Goal: Information Seeking & Learning: Understand process/instructions

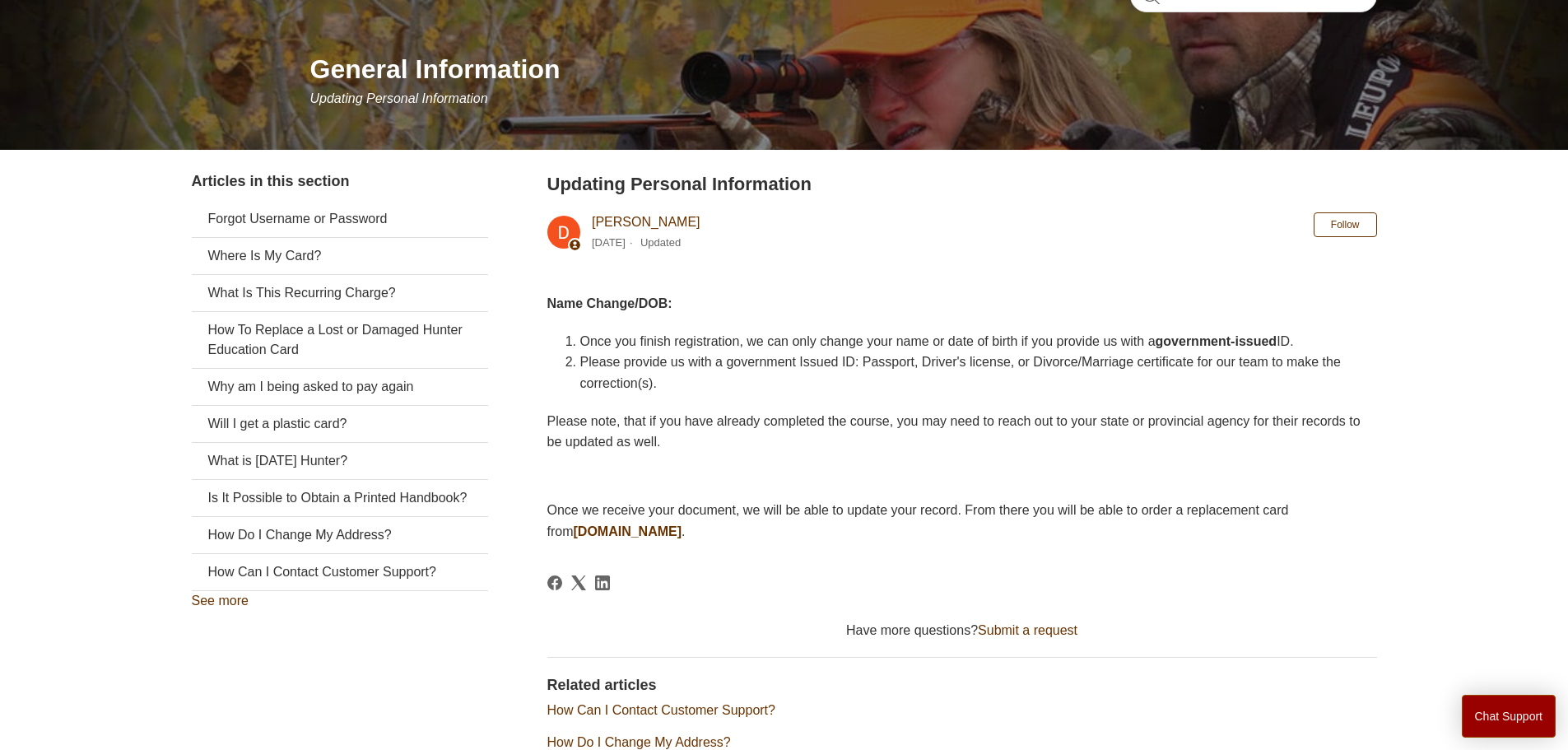
scroll to position [165, 0]
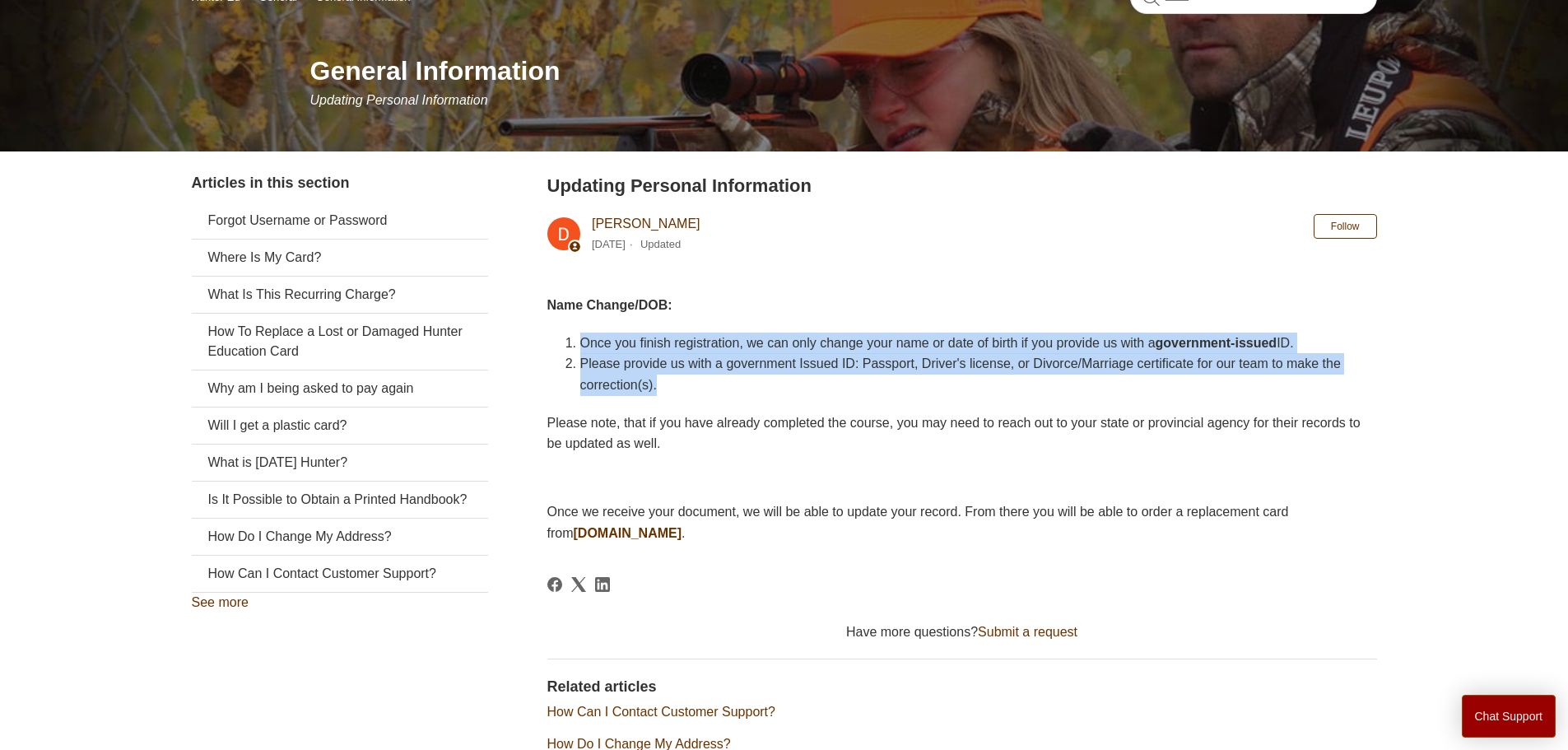
drag, startPoint x: 584, startPoint y: 342, endPoint x: 752, endPoint y: 385, distance: 173.4
click at [752, 385] on ol "Once you finish registration, we can only change your name or date of birth if …" at bounding box center [970, 364] width 813 height 63
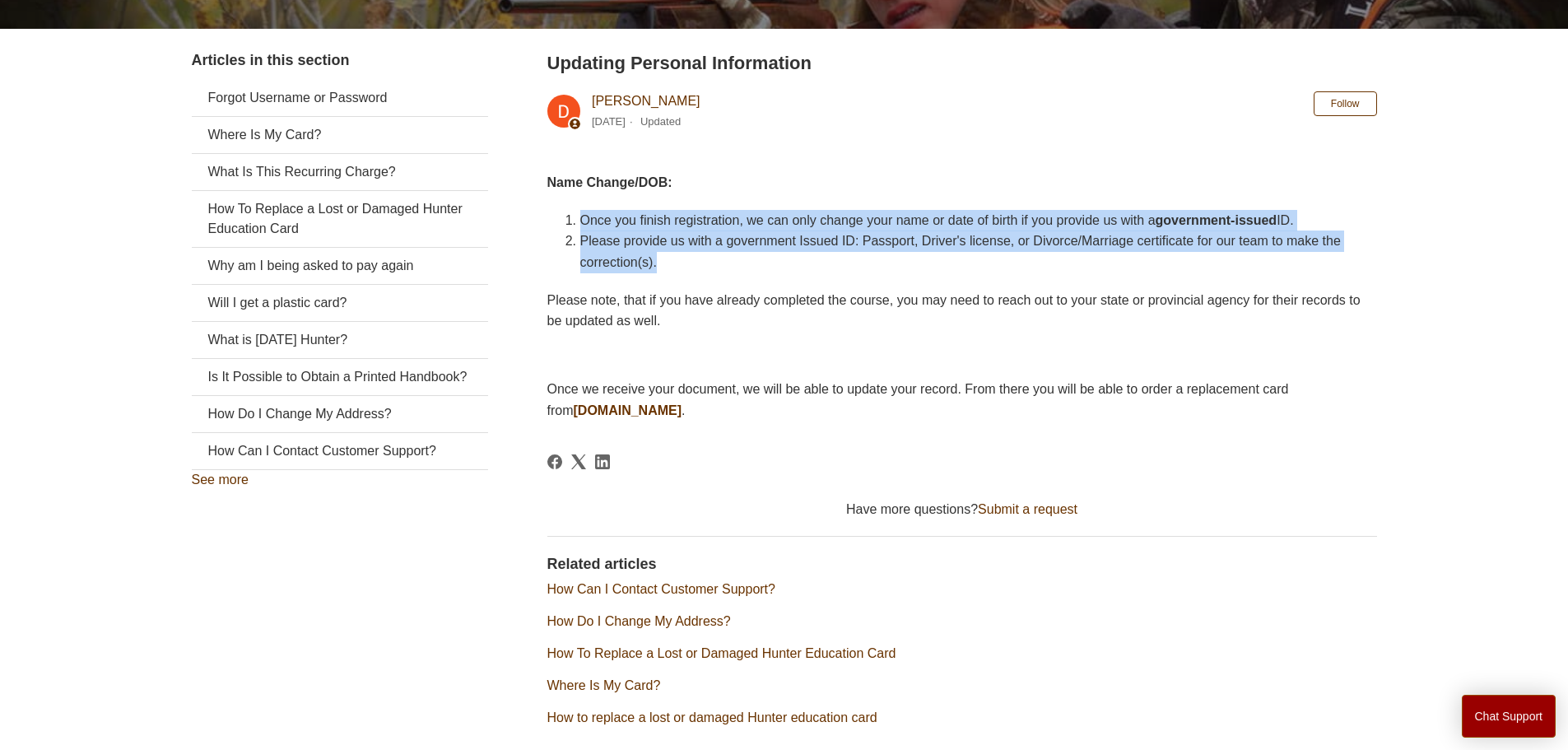
scroll to position [365, 0]
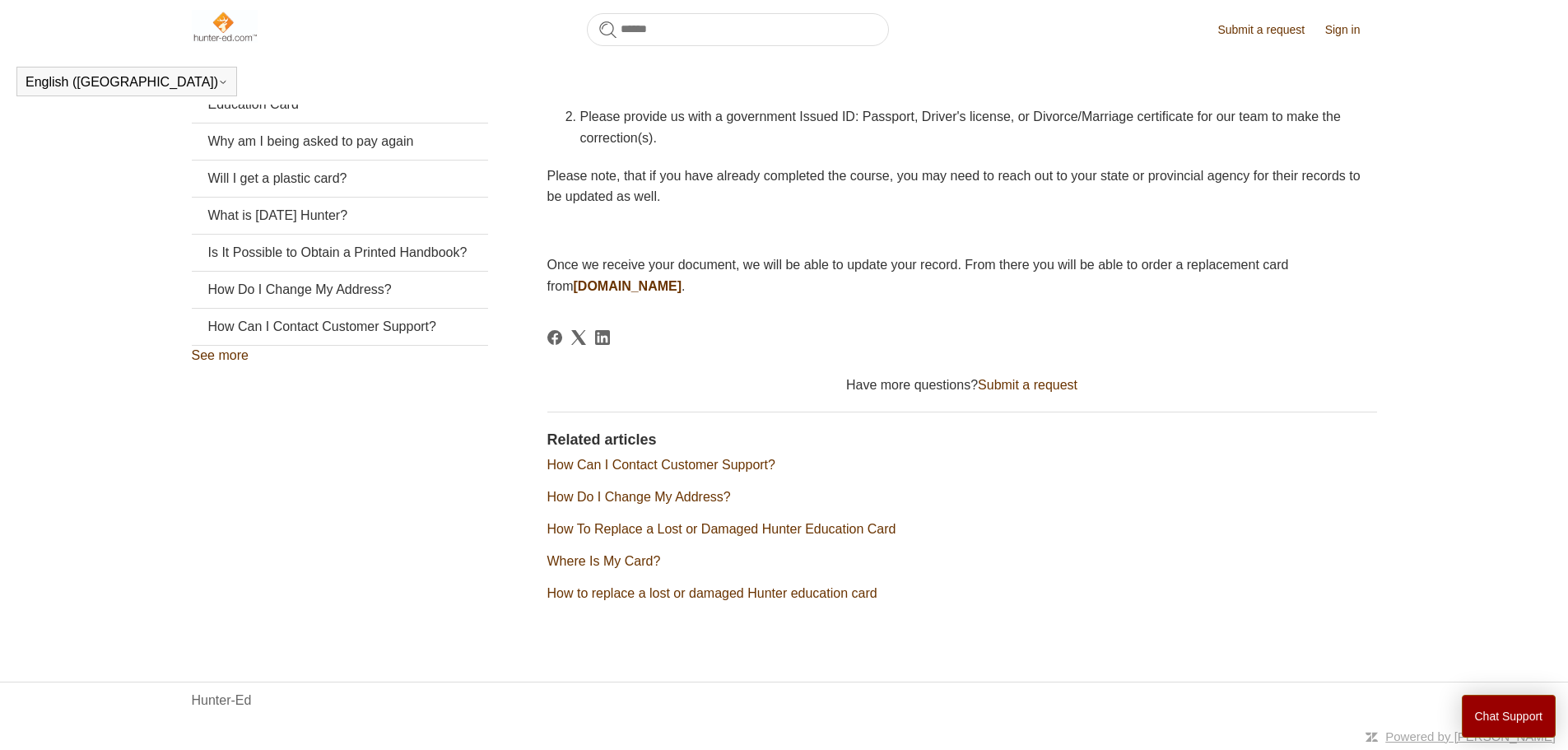
click at [666, 169] on span "Please note, that if you have already completed the course, you may need to rea…" at bounding box center [954, 187] width 813 height 35
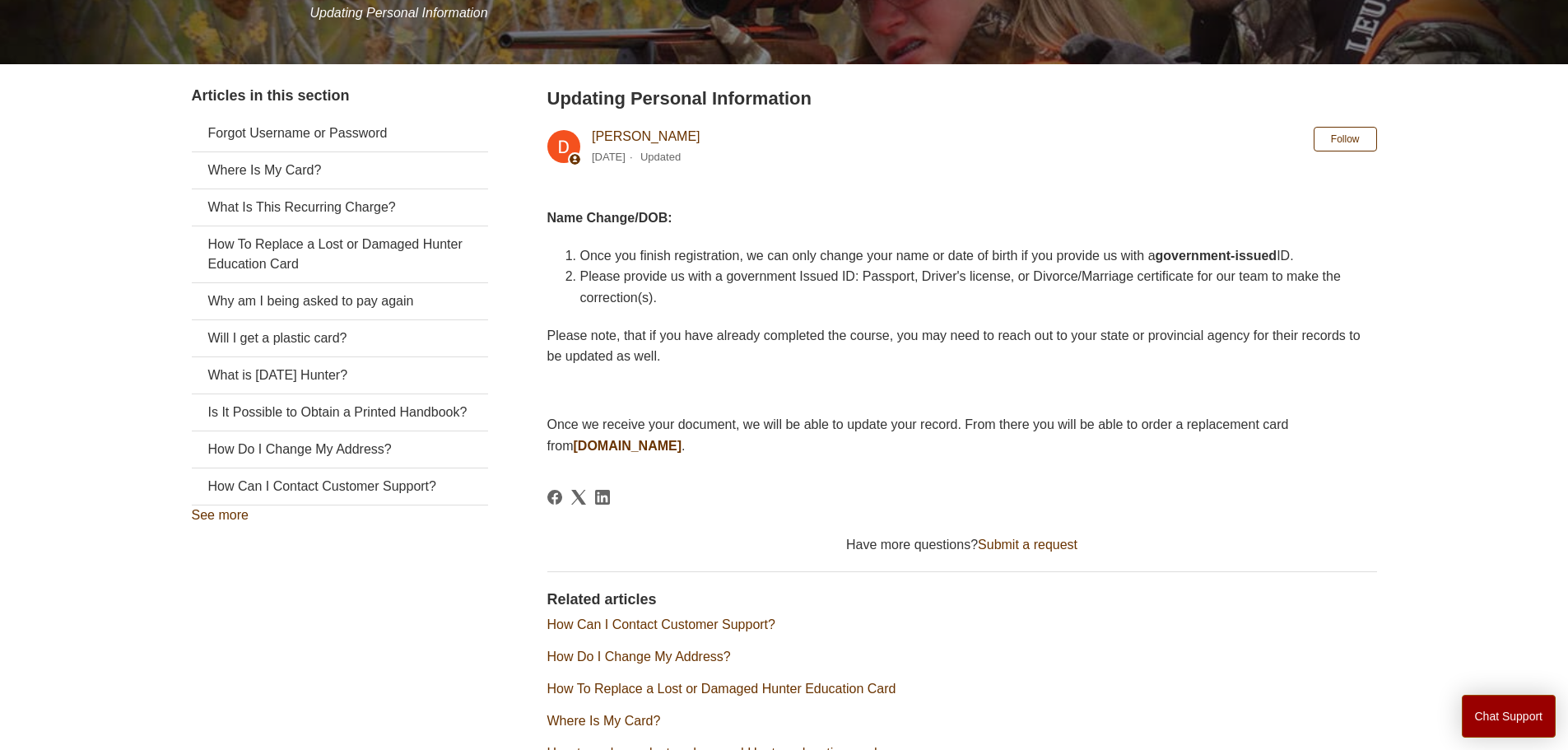
scroll to position [246, 0]
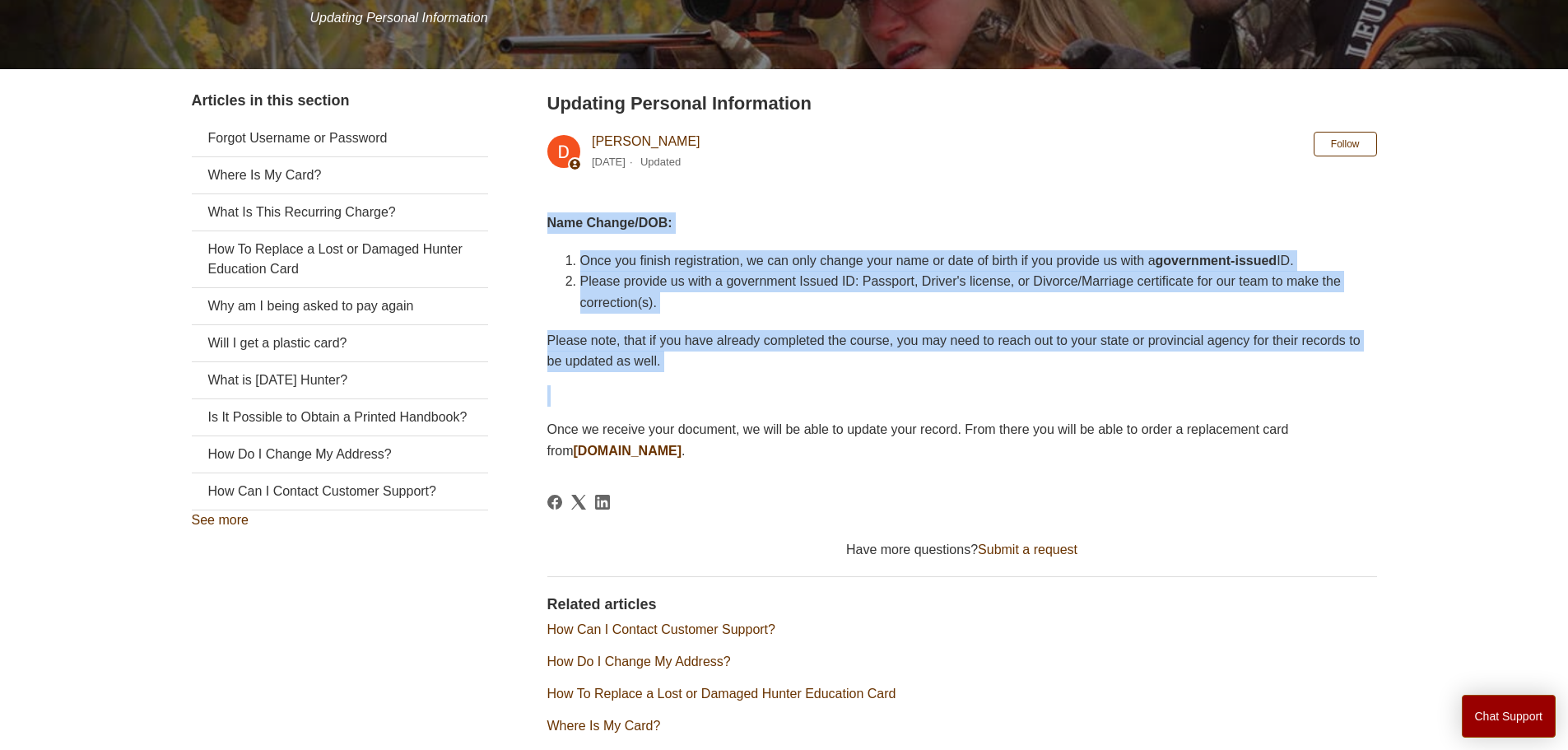
drag, startPoint x: 546, startPoint y: 214, endPoint x: 854, endPoint y: 381, distance: 350.4
click at [854, 381] on div "Articles in this section Forgot Username or Password Where Is My Card? What Is …" at bounding box center [784, 443] width 1185 height 707
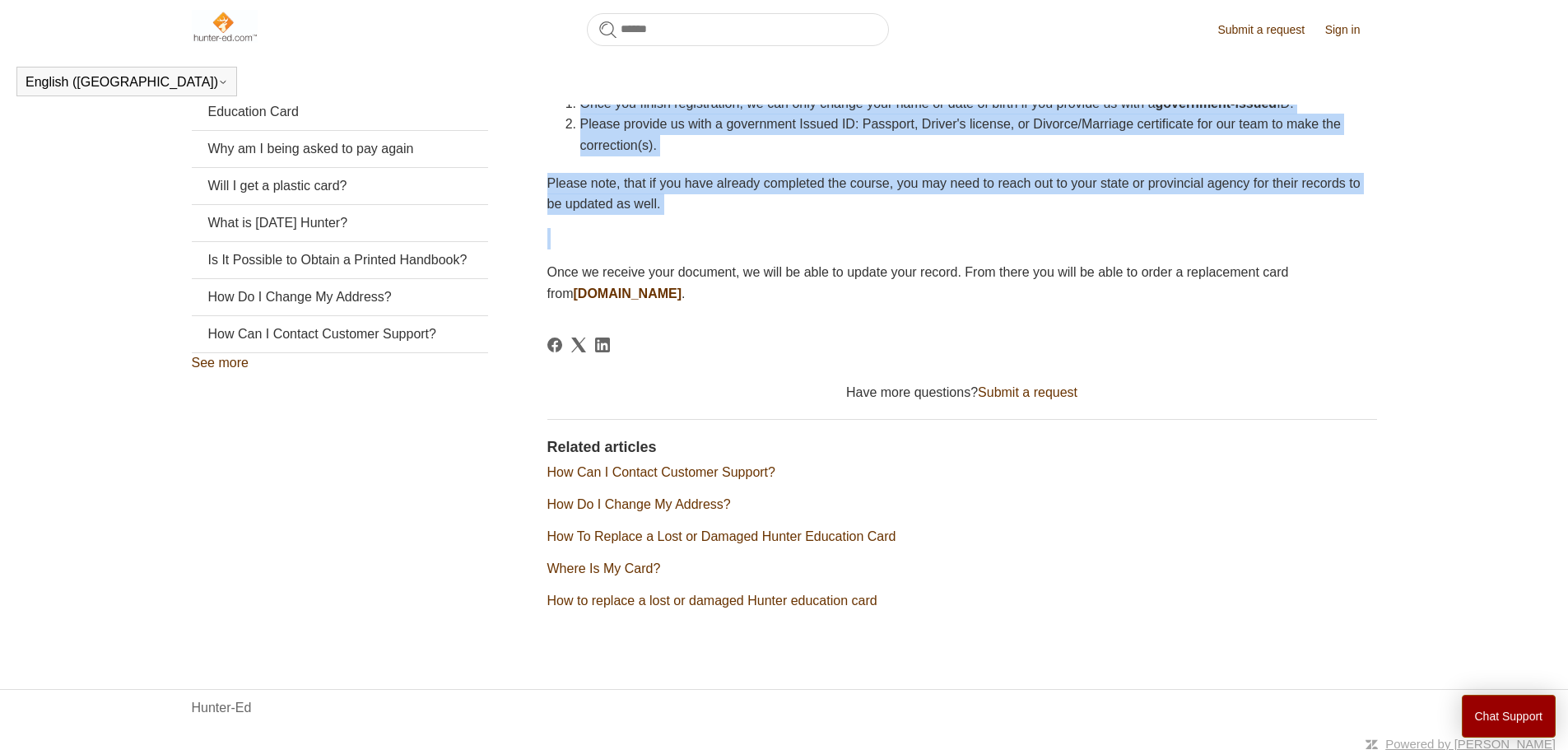
scroll to position [365, 0]
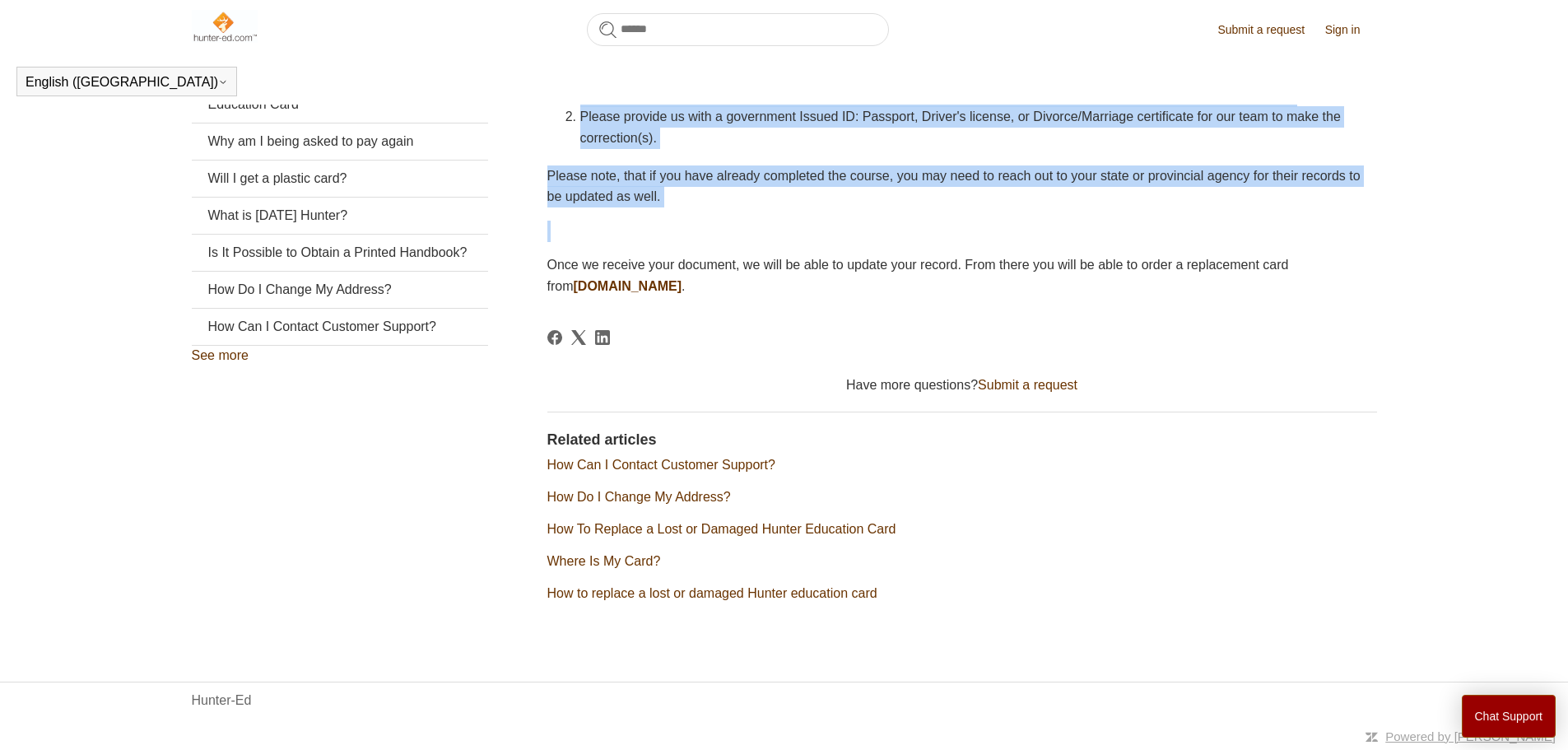
click at [712, 467] on link "How Can I Contact Customer Support?" at bounding box center [661, 465] width 228 height 14
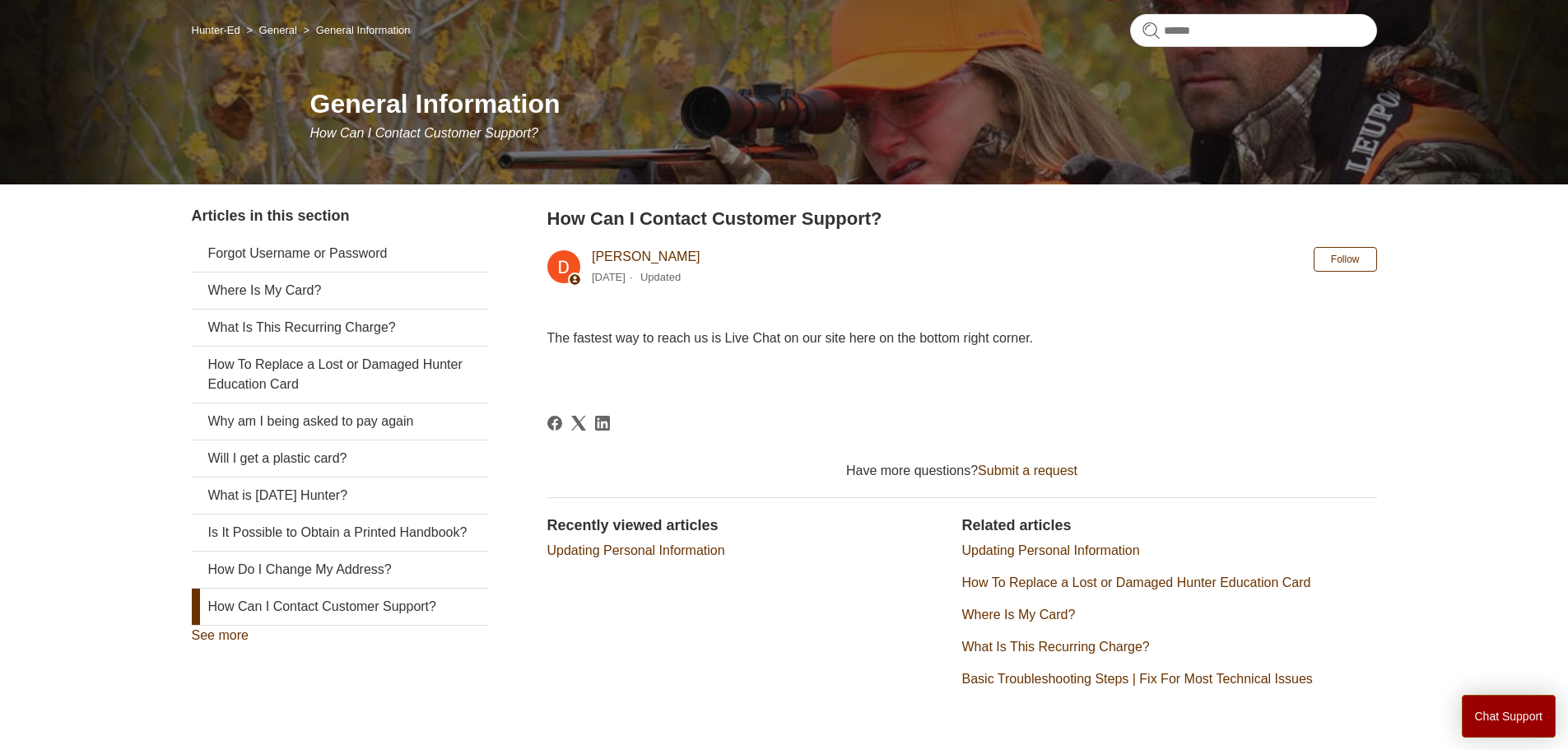
scroll to position [217, 0]
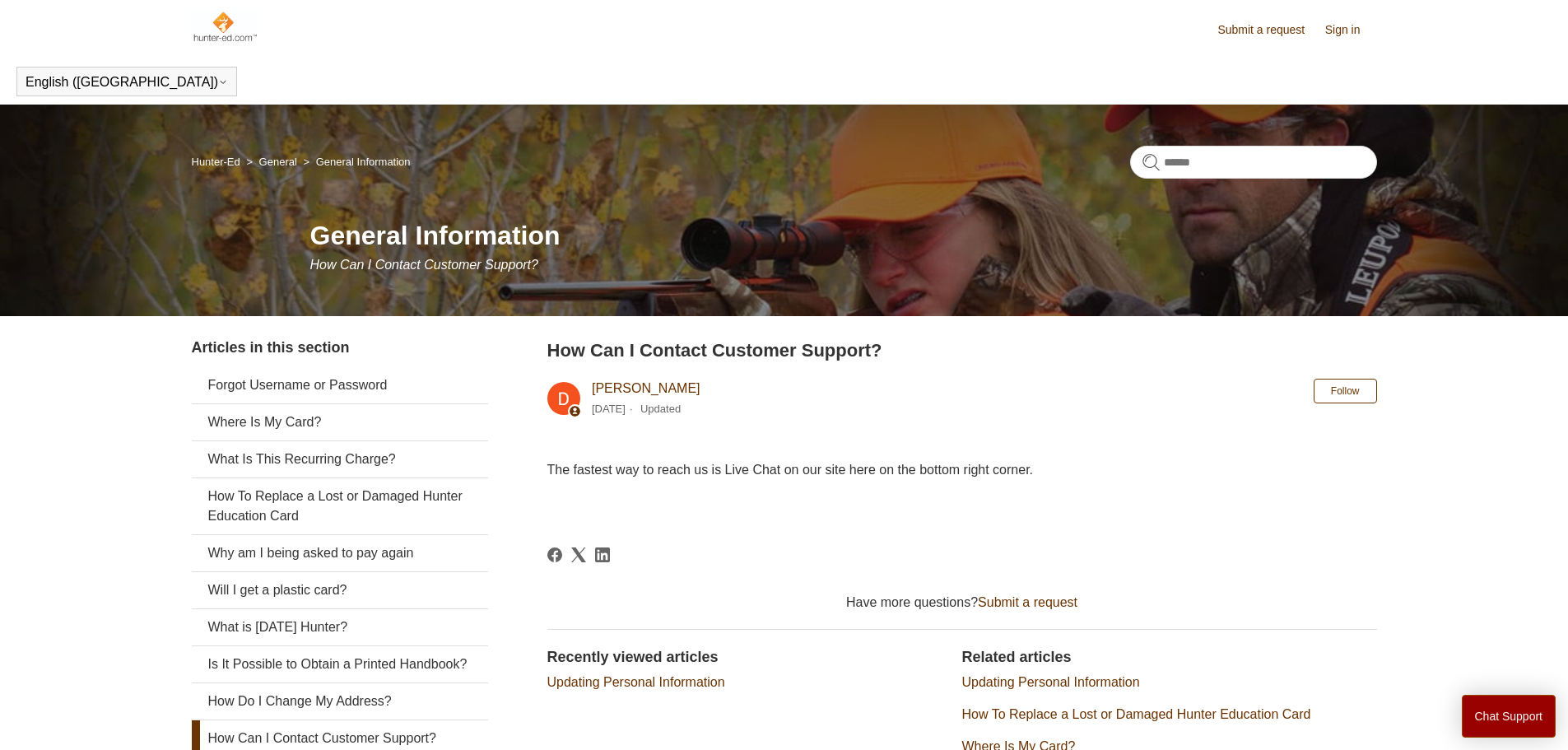
click at [222, 160] on link "Hunter-Ed" at bounding box center [216, 162] width 48 height 12
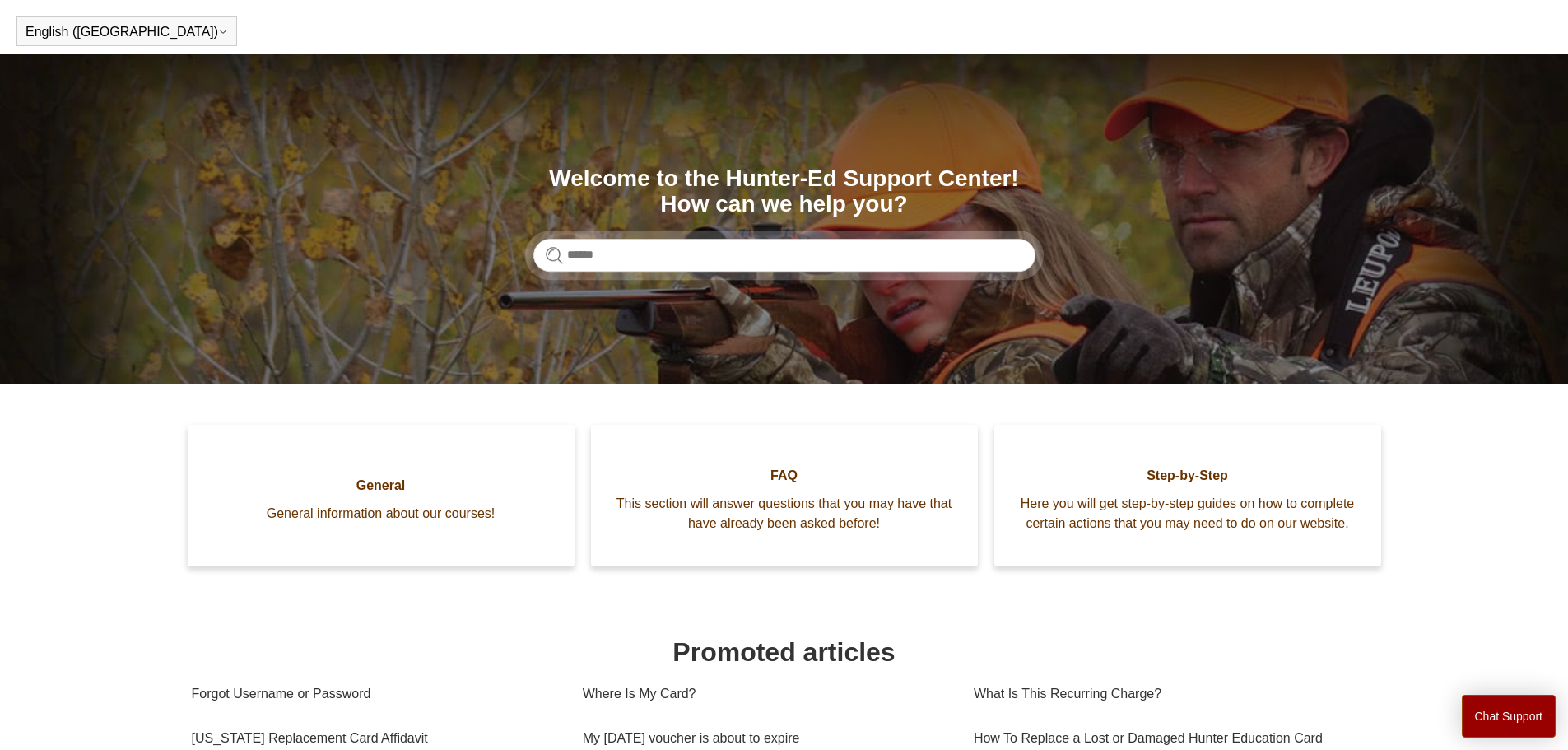
scroll to position [246, 0]
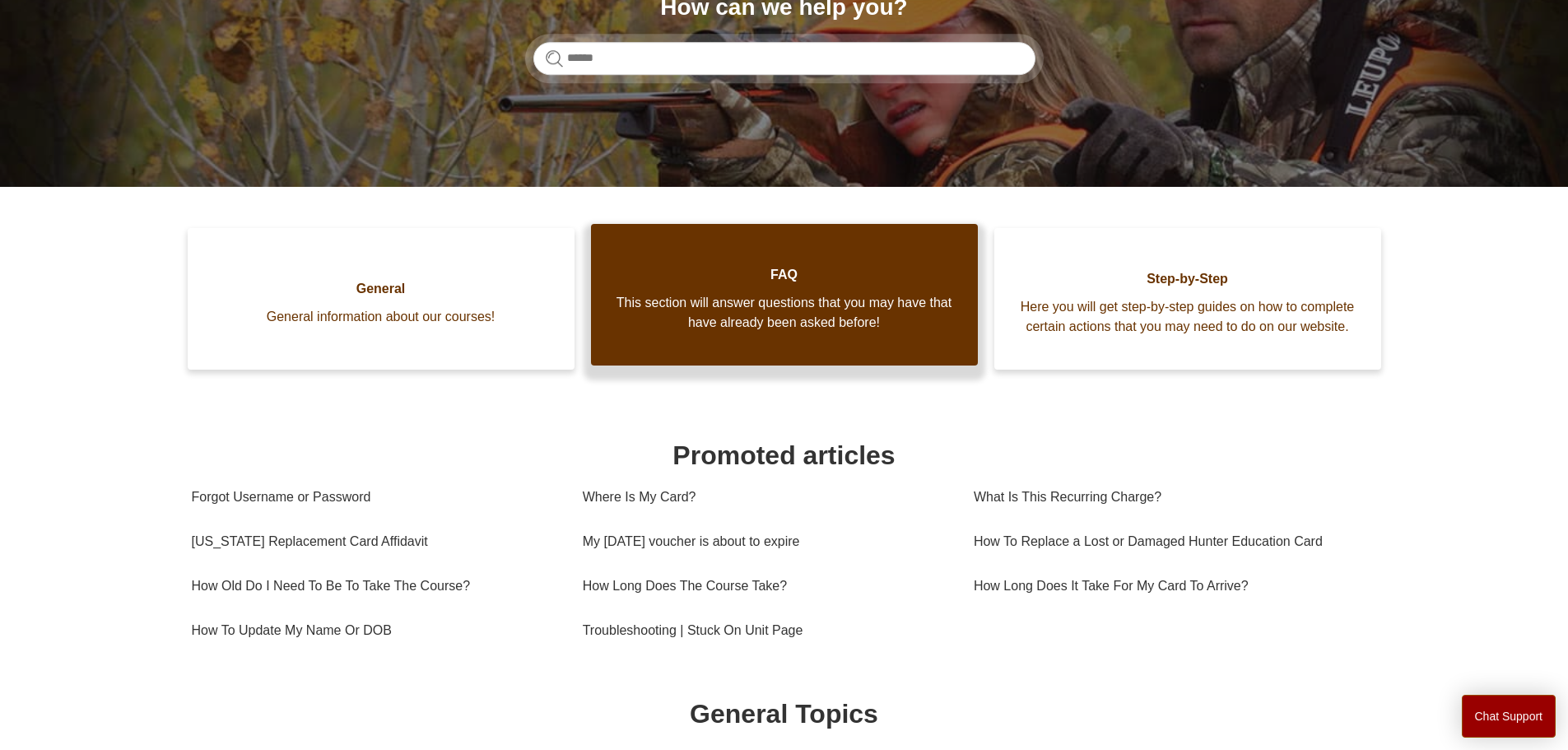
click at [790, 300] on link "FAQ This section will answer questions that you may have that have already been…" at bounding box center [784, 294] width 386 height 142
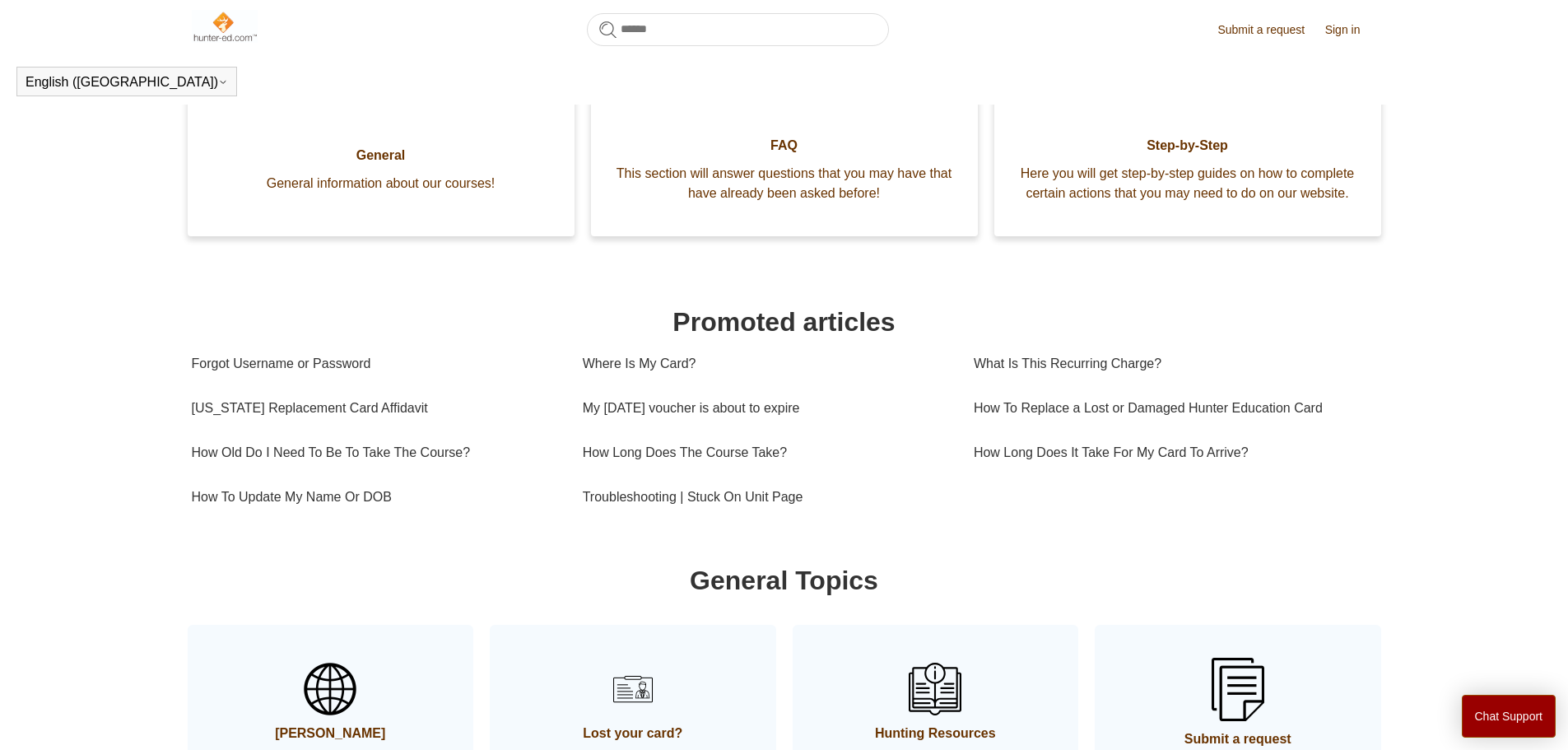
scroll to position [447, 0]
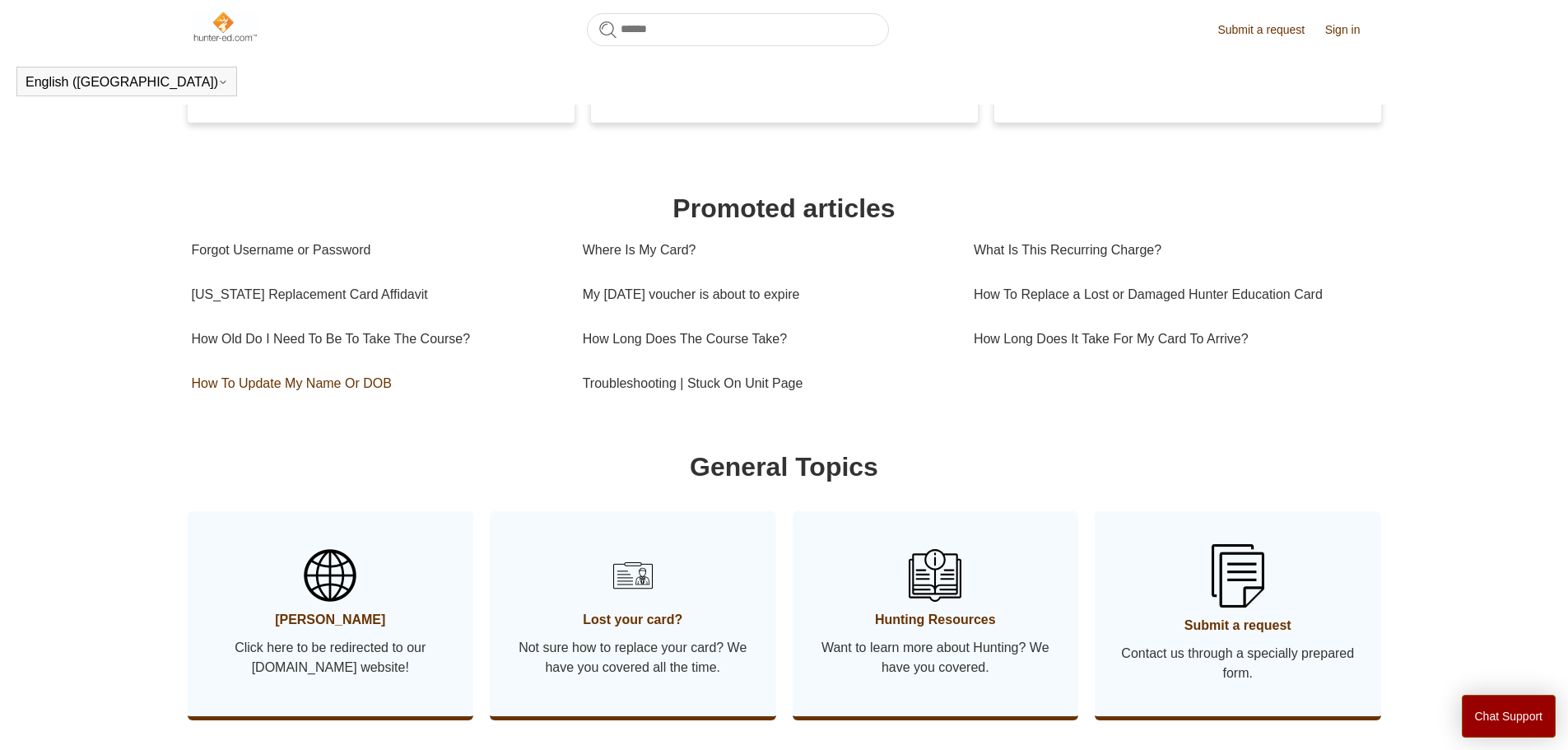
click at [334, 405] on link "How To Update My Name Or DOB" at bounding box center [375, 383] width 366 height 44
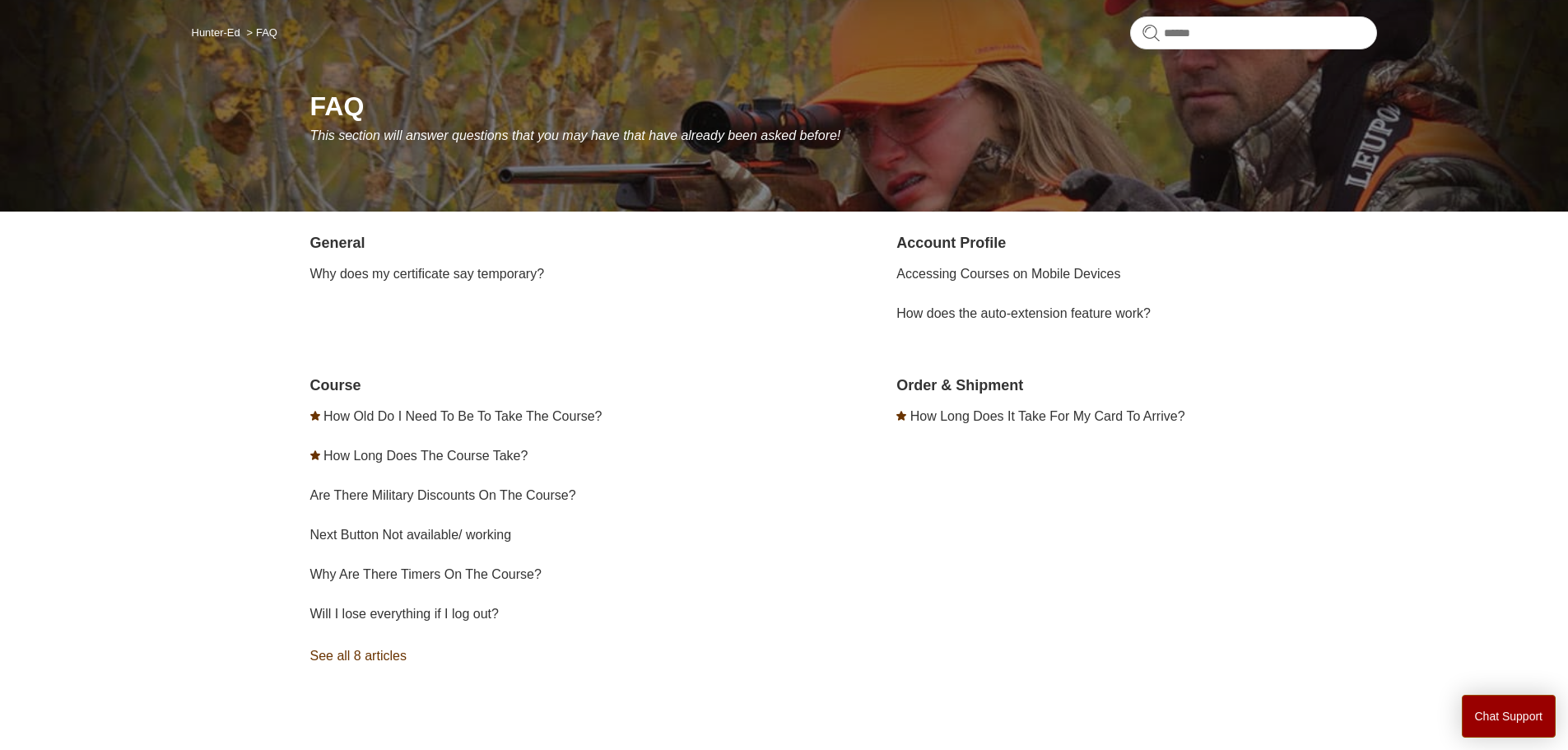
scroll to position [217, 0]
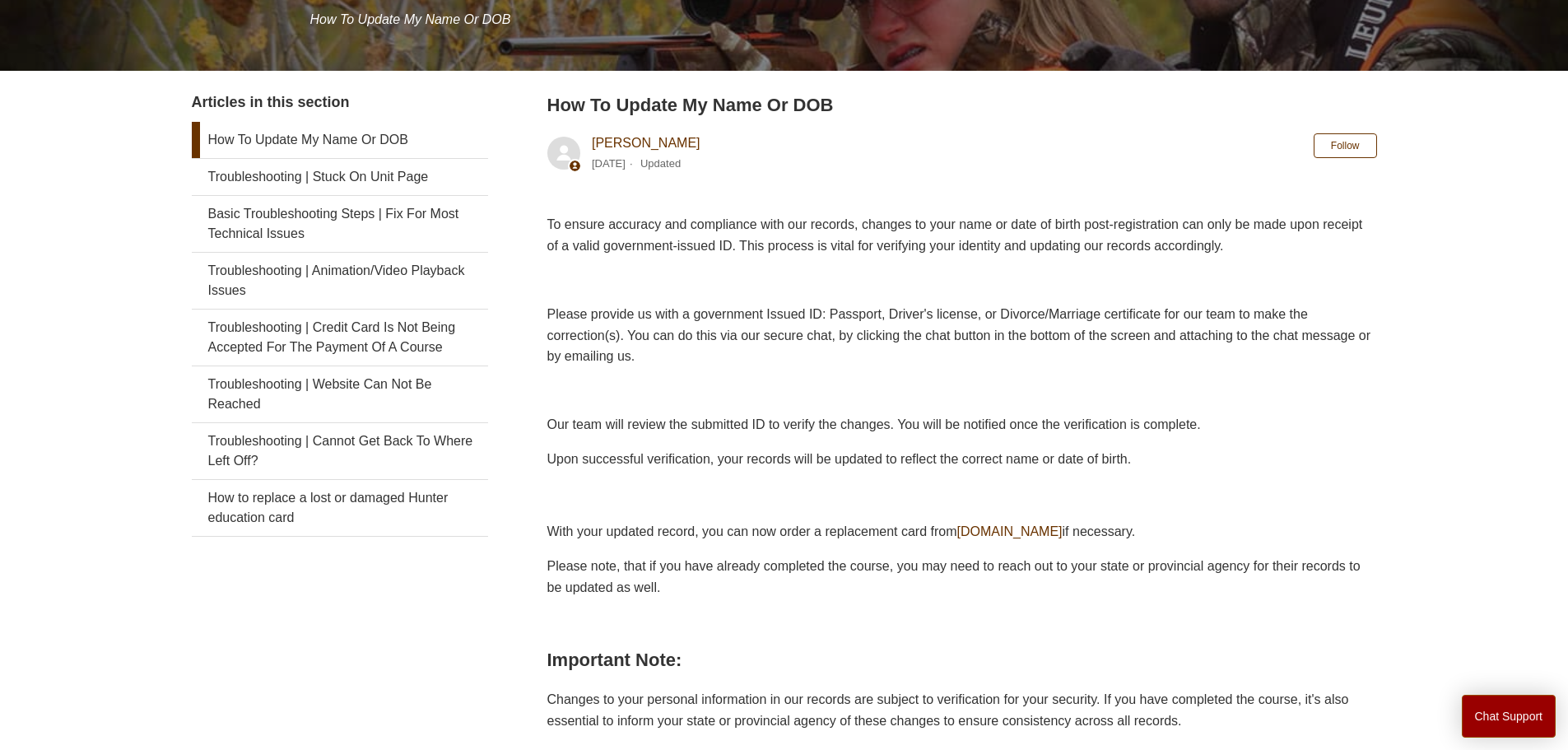
scroll to position [246, 0]
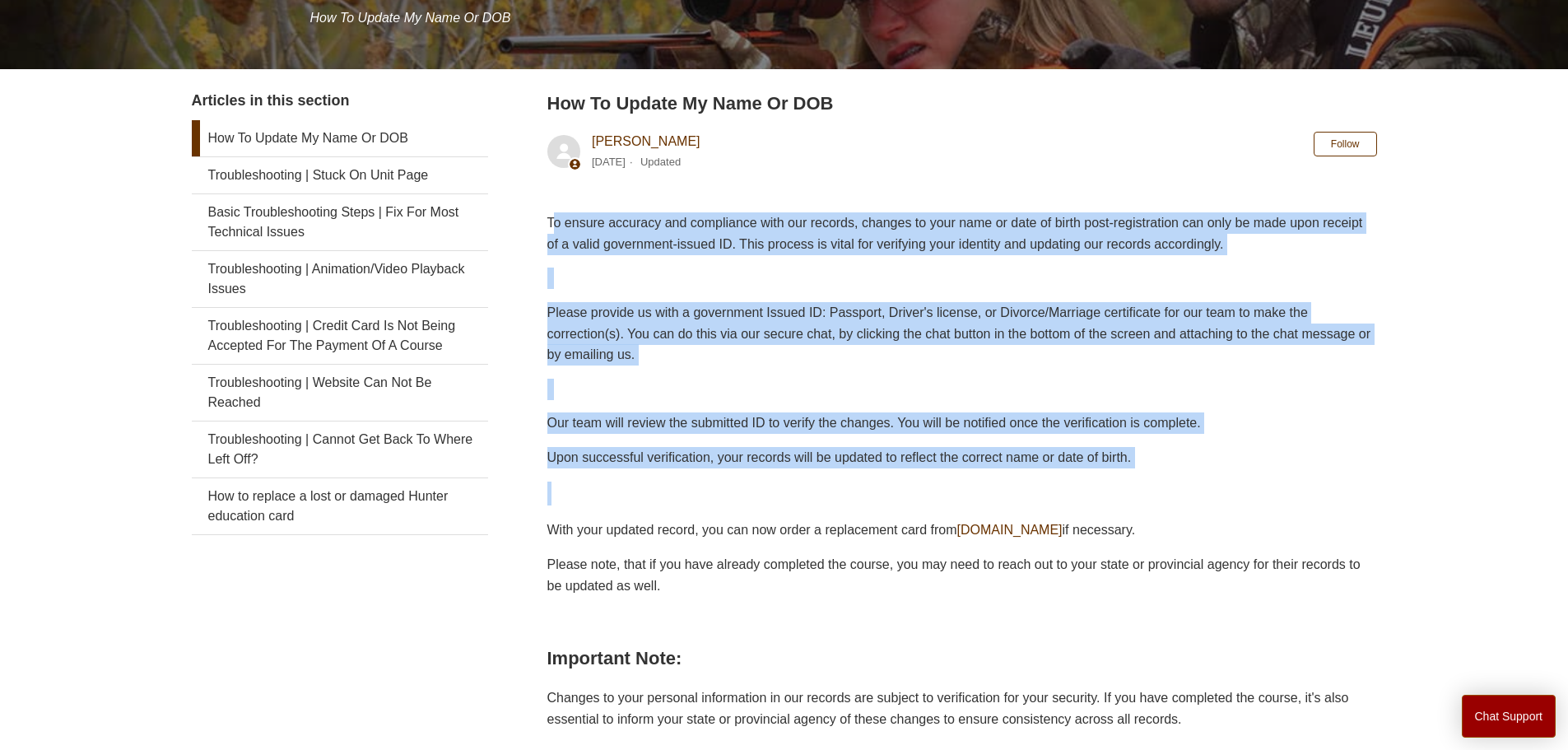
drag, startPoint x: 563, startPoint y: 219, endPoint x: 1314, endPoint y: 499, distance: 801.5
click at [1314, 499] on div "To ensure accuracy and compliance with our records, changes to your name or dat…" at bounding box center [962, 488] width 829 height 551
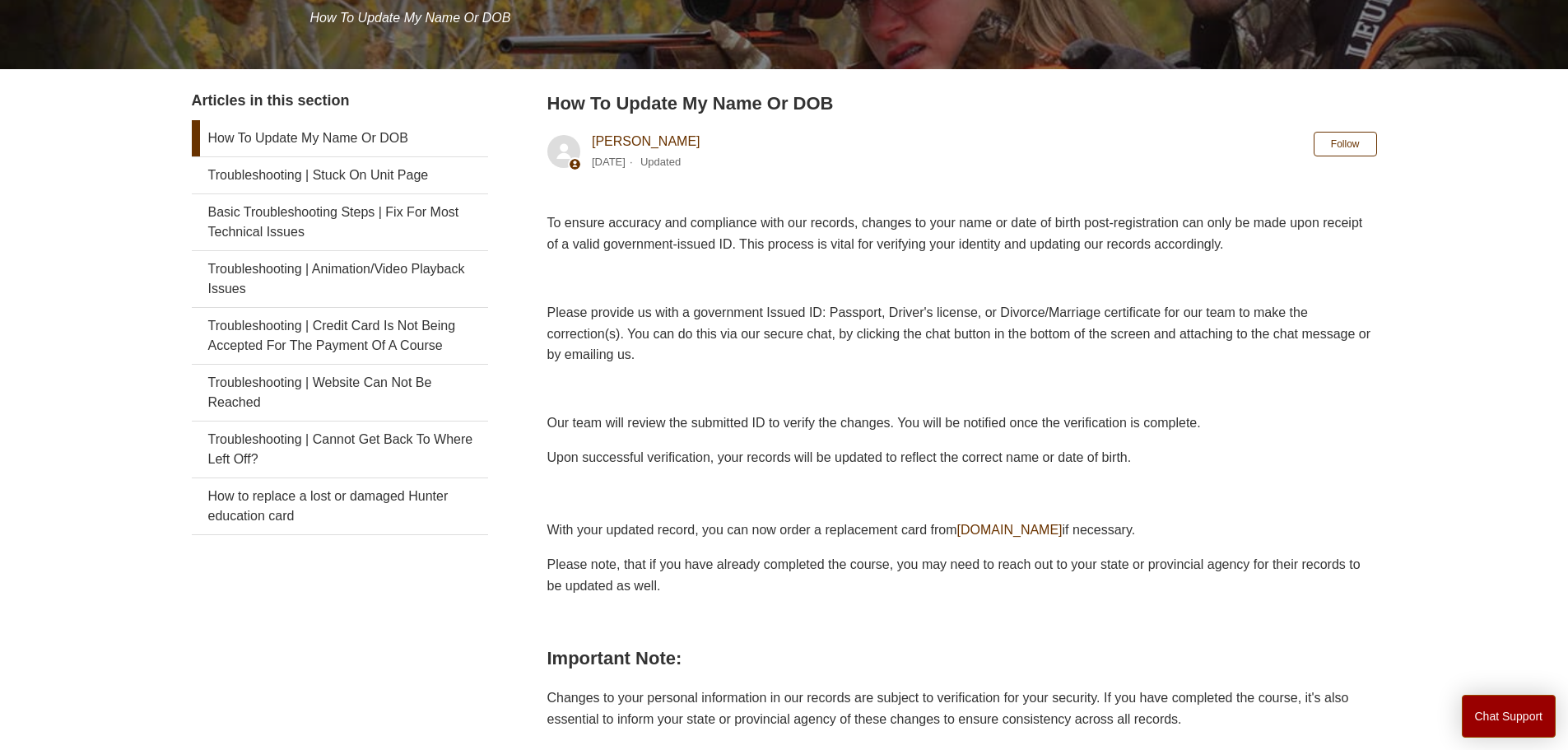
click at [811, 528] on p "With your updated record, you can now order a replacement card from [DOMAIN_NAM…" at bounding box center [962, 530] width 829 height 21
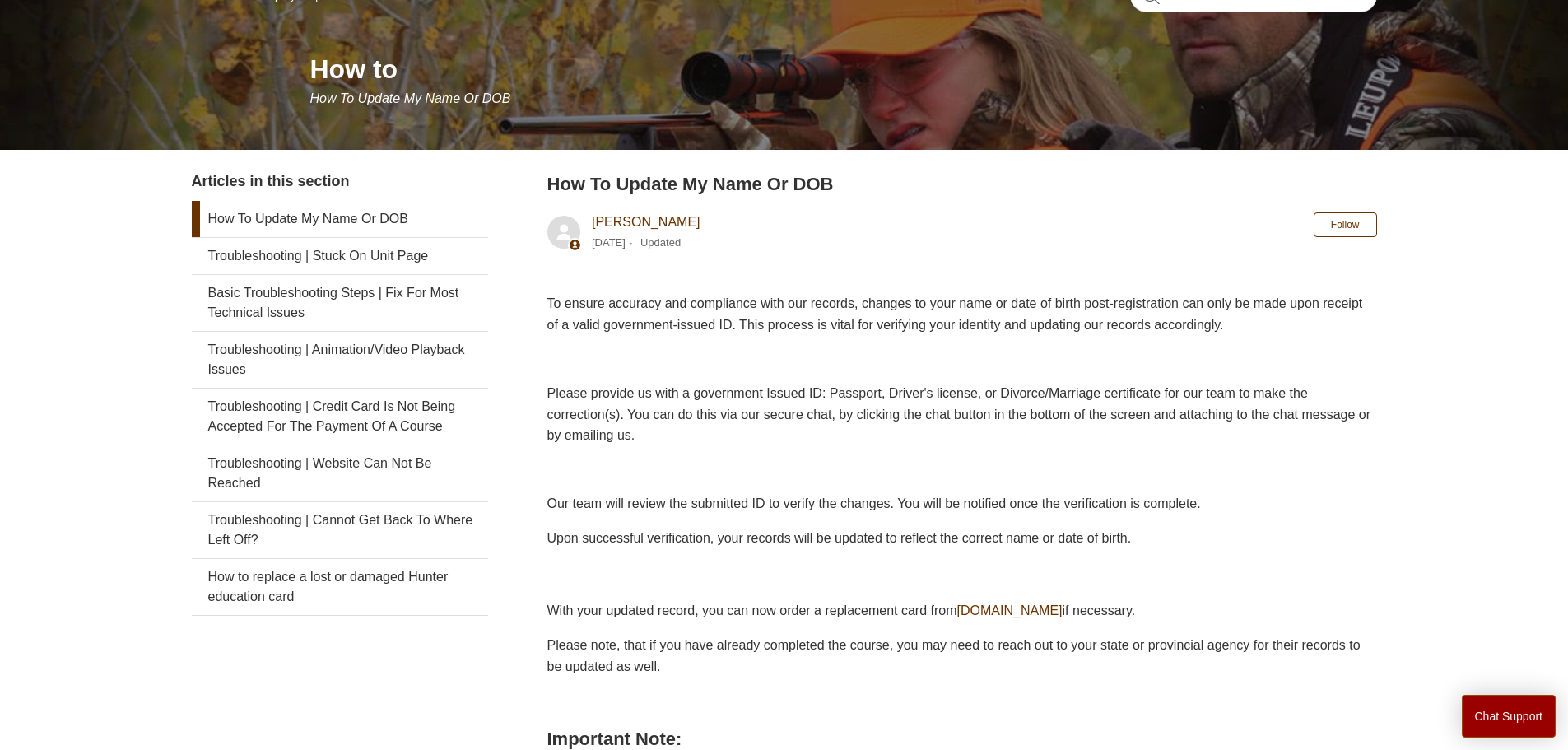
scroll to position [165, 0]
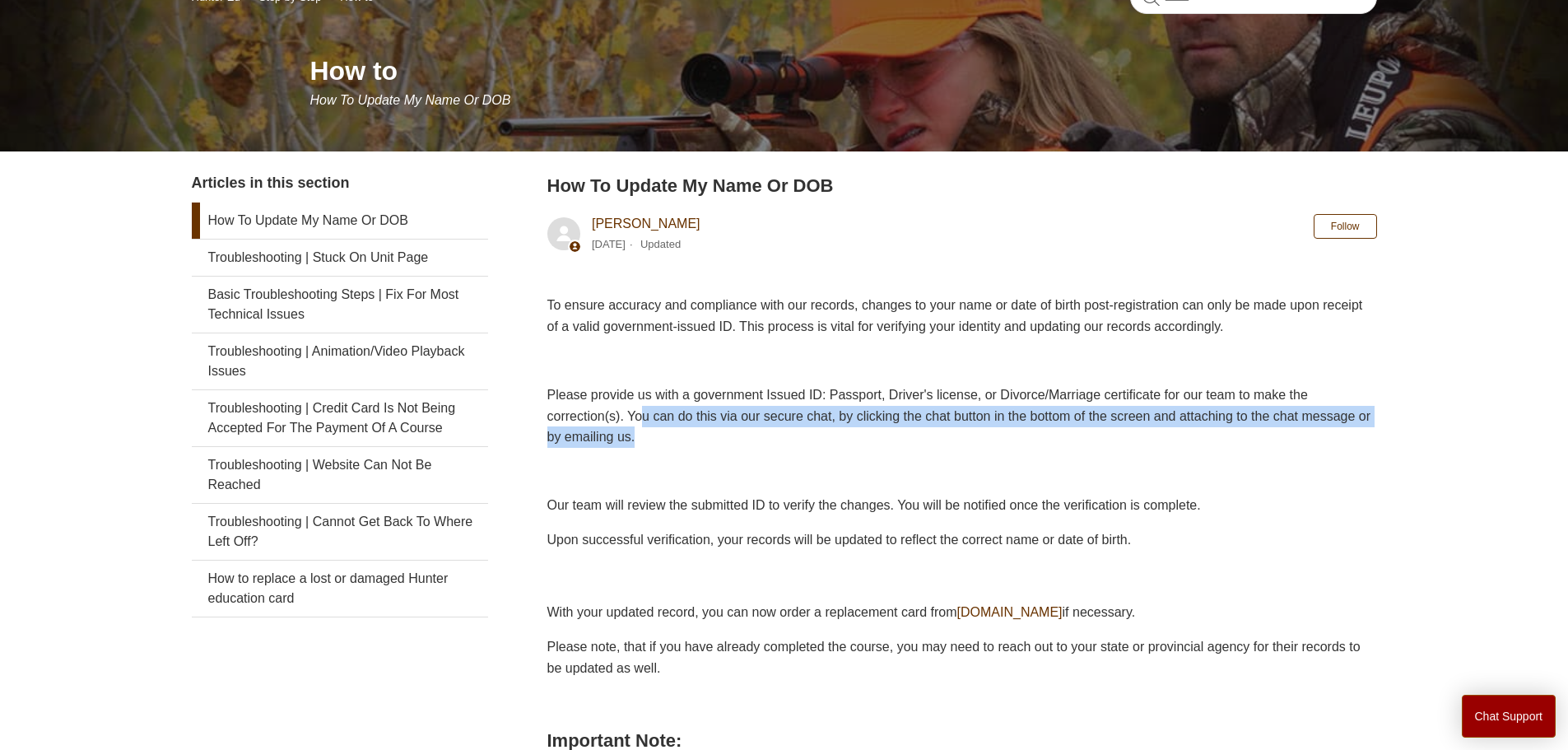
drag, startPoint x: 721, startPoint y: 423, endPoint x: 796, endPoint y: 432, distance: 75.5
click at [796, 432] on p "Please provide us with a government Issued ID: Passport, Driver's license, or D…" at bounding box center [962, 416] width 829 height 63
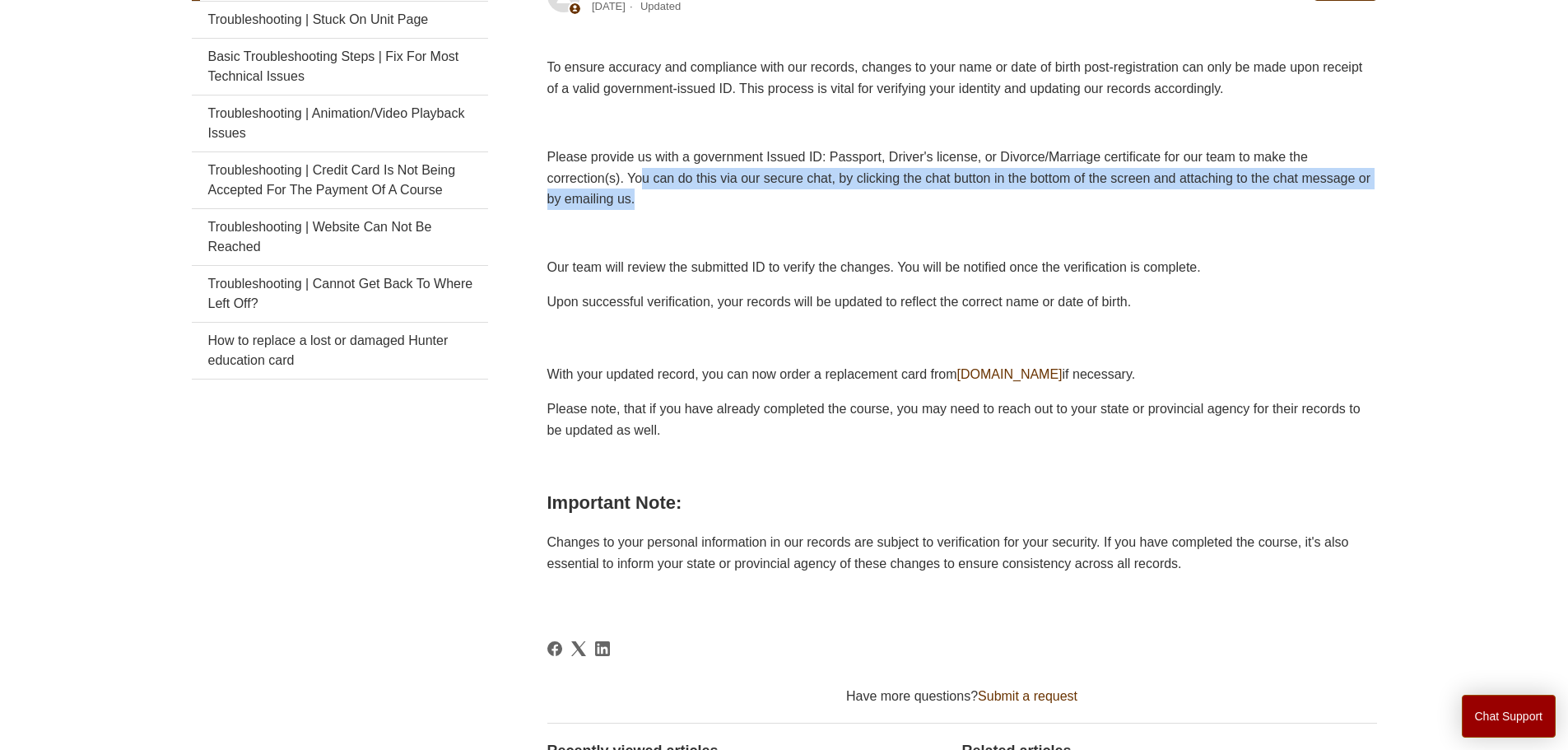
scroll to position [302, 0]
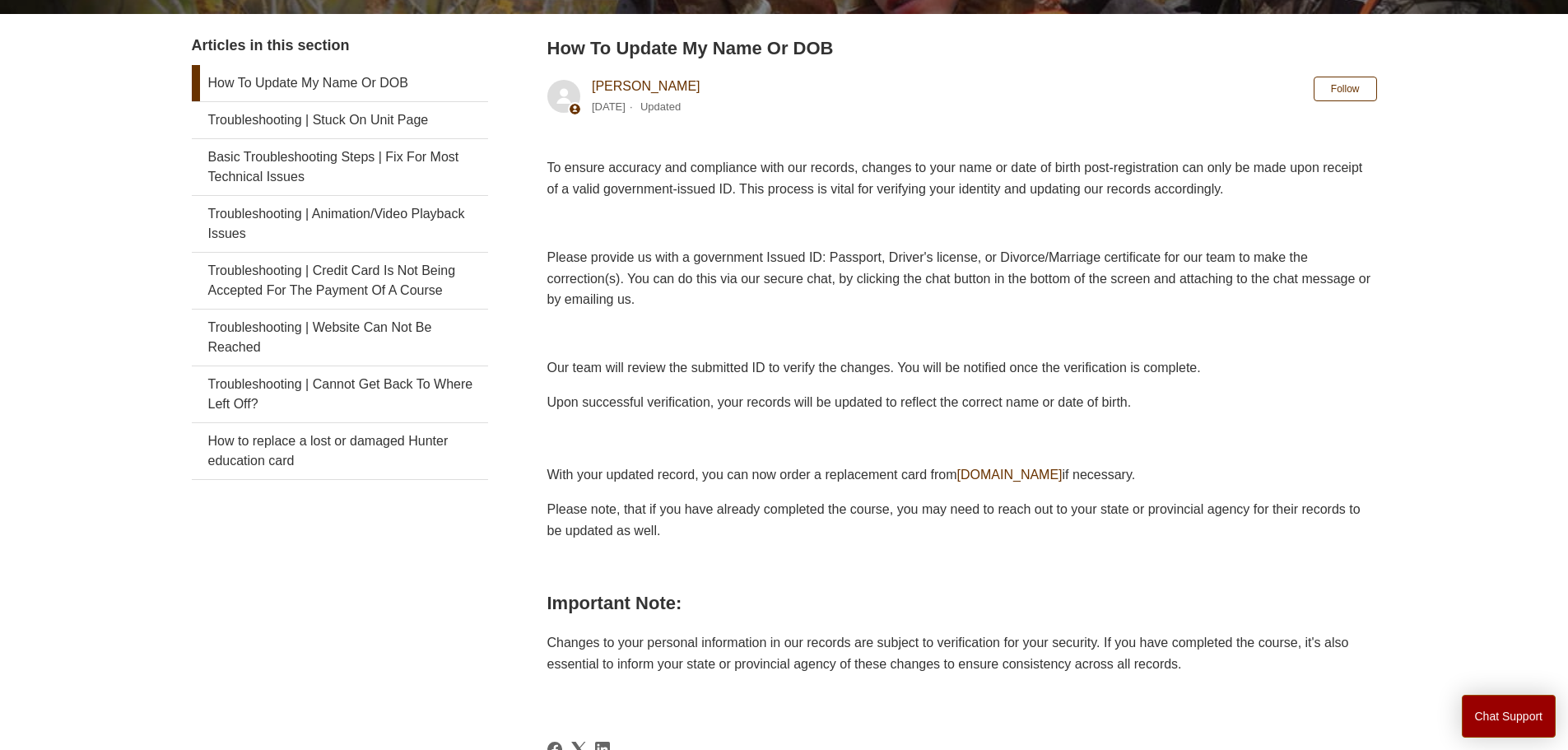
click at [794, 350] on div "To ensure accuracy and compliance with our records, changes to your name or dat…" at bounding box center [962, 433] width 829 height 551
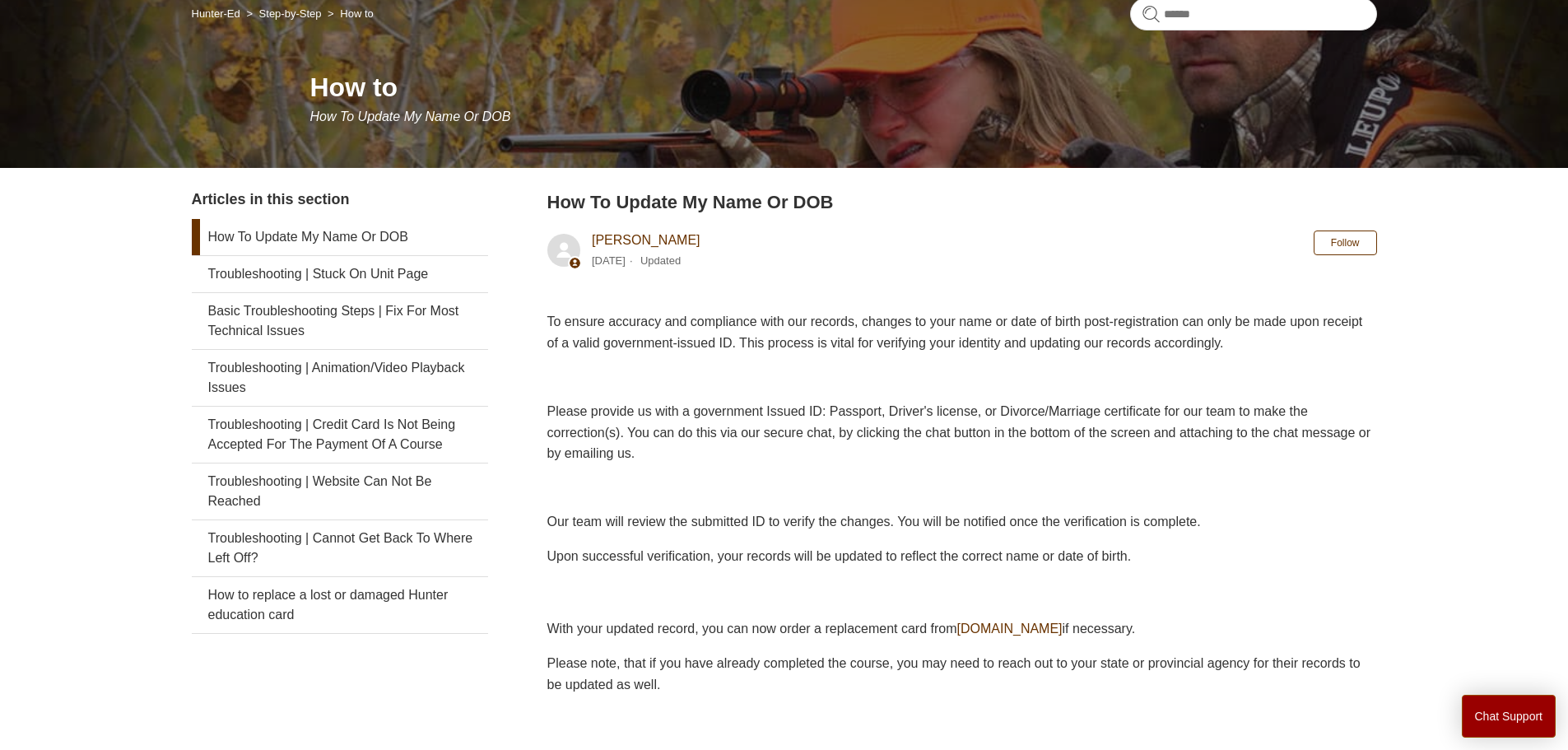
scroll to position [0, 0]
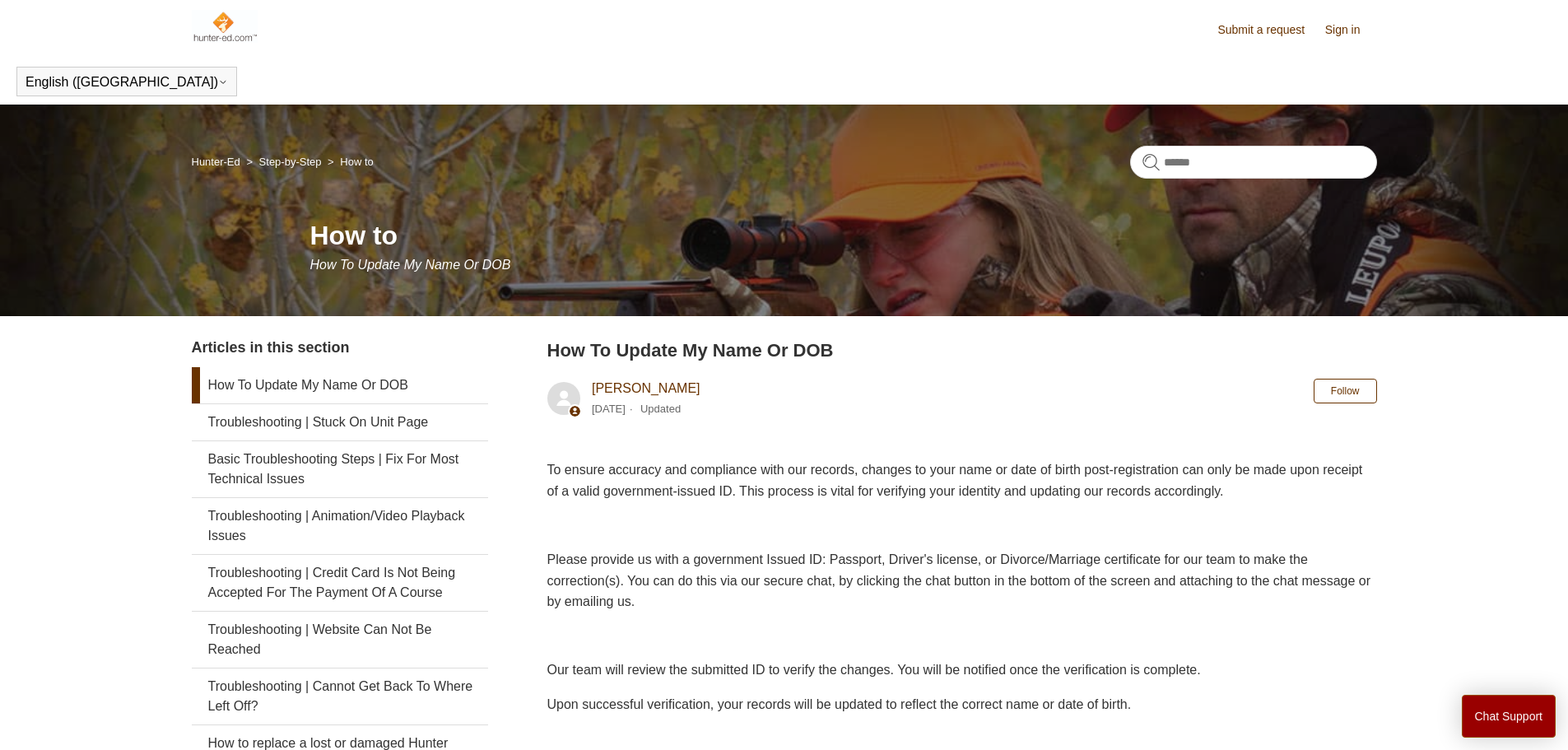
drag, startPoint x: 244, startPoint y: 9, endPoint x: 238, endPoint y: 18, distance: 10.8
click at [242, 13] on header "Submit a request Sign in" at bounding box center [784, 29] width 1185 height 58
click at [233, 28] on img at bounding box center [225, 26] width 67 height 33
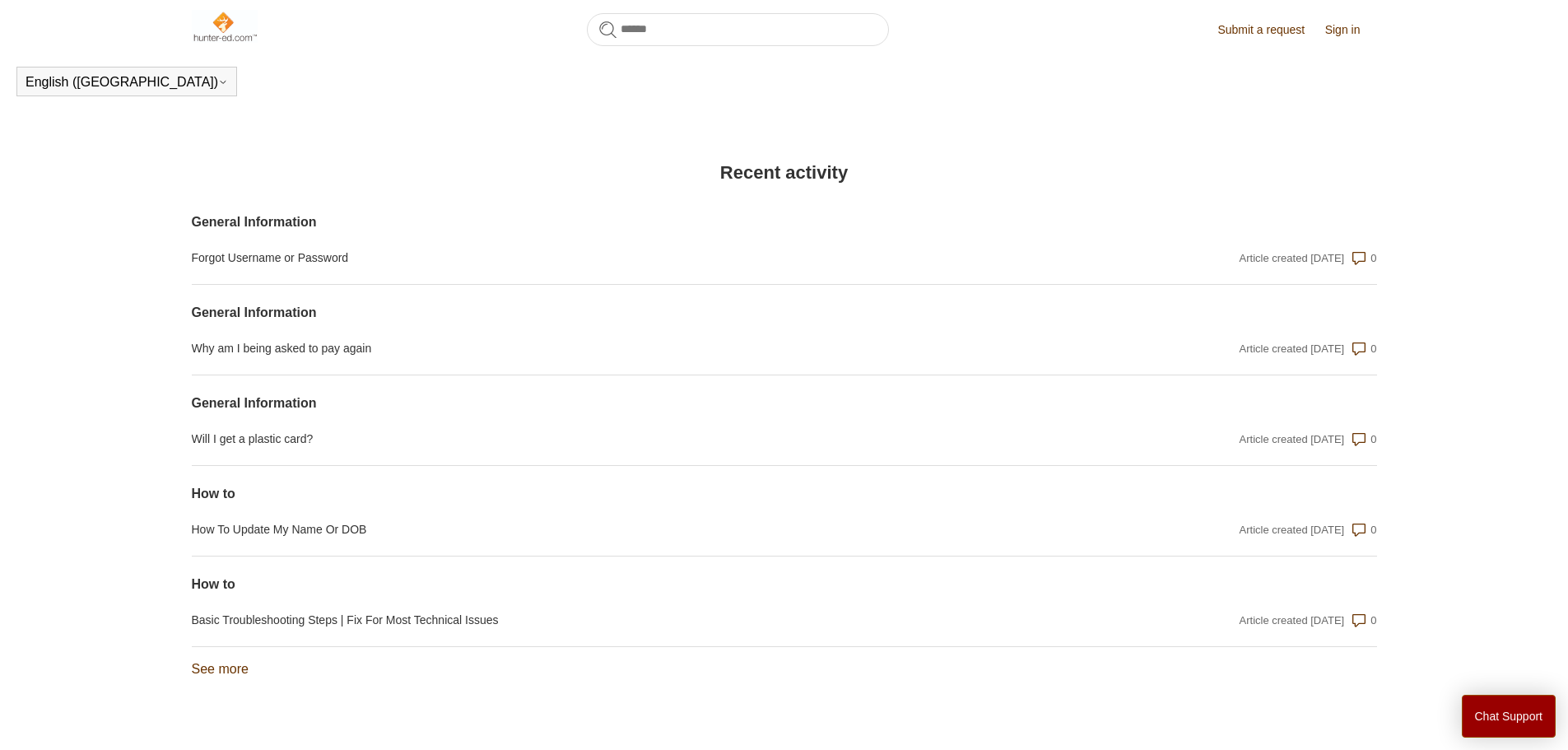
scroll to position [1191, 0]
